Goal: Information Seeking & Learning: Check status

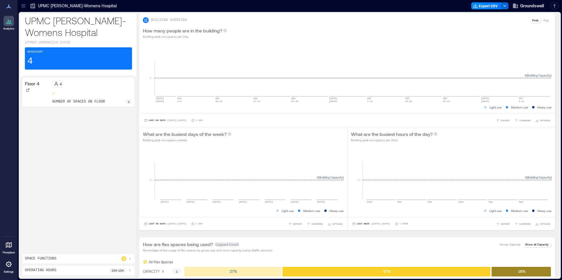
click at [12, 21] on icon at bounding box center [8, 21] width 7 height 7
click at [10, 246] on icon at bounding box center [9, 246] width 6 height 6
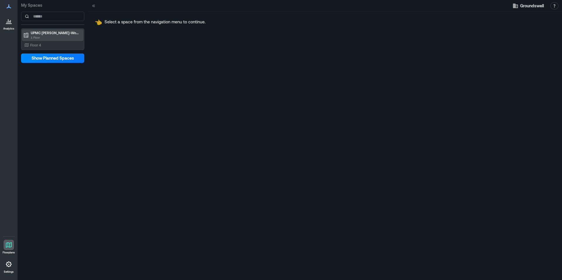
click at [52, 36] on p "1 Floor" at bounding box center [55, 37] width 49 height 5
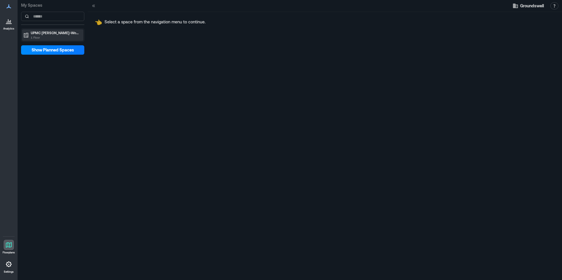
click at [52, 36] on p "1 Floor" at bounding box center [55, 37] width 49 height 5
click at [56, 54] on button "Show Planned Spaces" at bounding box center [52, 58] width 63 height 9
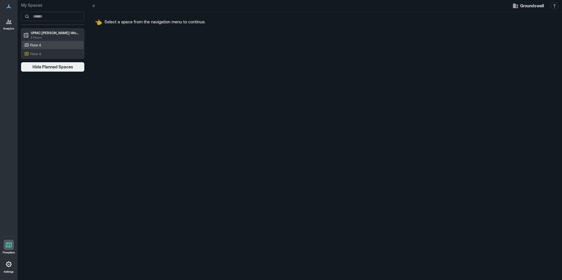
click at [44, 49] on div "Floor 4" at bounding box center [52, 45] width 61 height 8
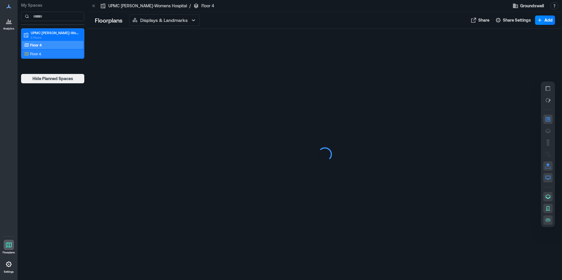
click at [44, 52] on div "Floor 4." at bounding box center [51, 54] width 57 height 6
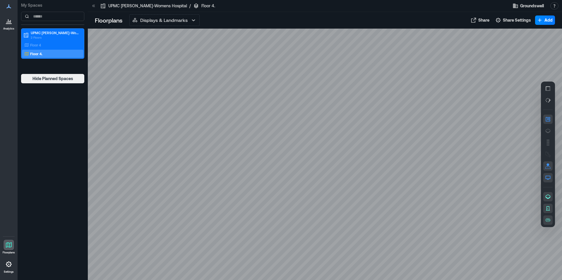
click at [3, 16] on link "Analytics" at bounding box center [8, 23] width 15 height 18
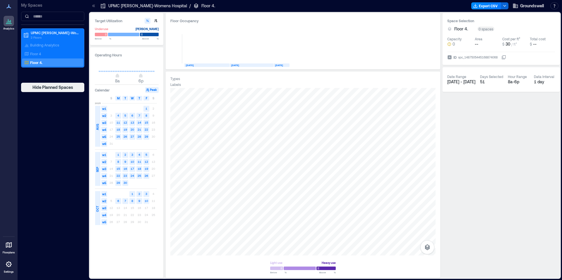
click at [146, 199] on rect at bounding box center [146, 202] width 6 height 6
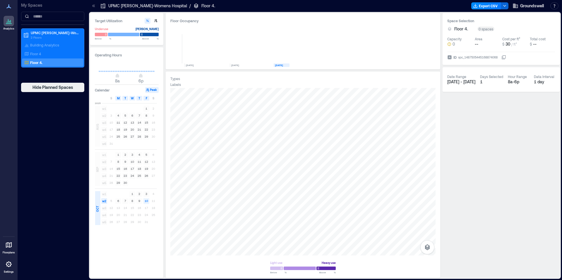
click at [143, 199] on div "10" at bounding box center [146, 201] width 7 height 7
